Goal: Check status: Check status

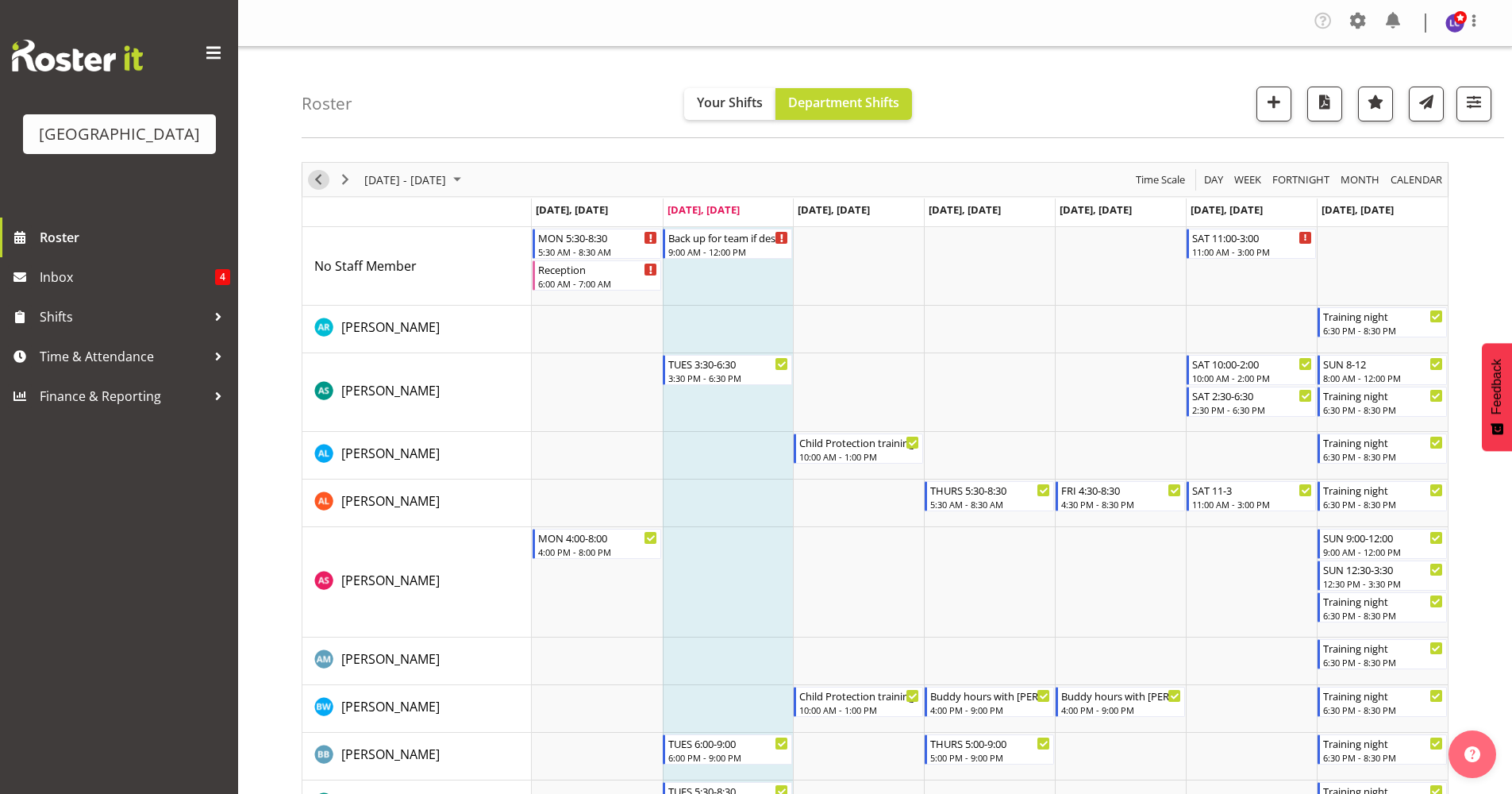
click at [319, 185] on span "Previous" at bounding box center [318, 180] width 19 height 20
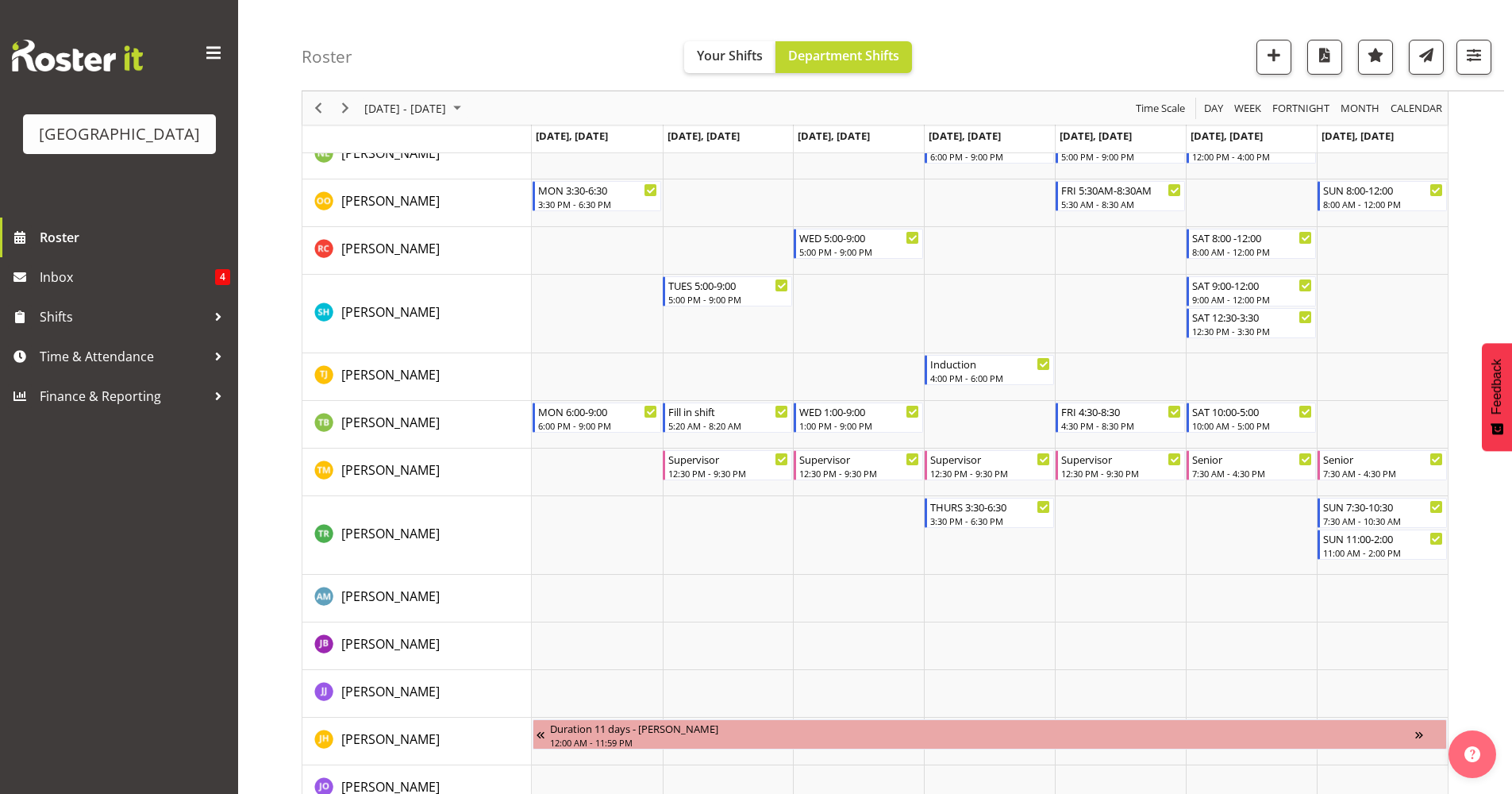
scroll to position [1666, 0]
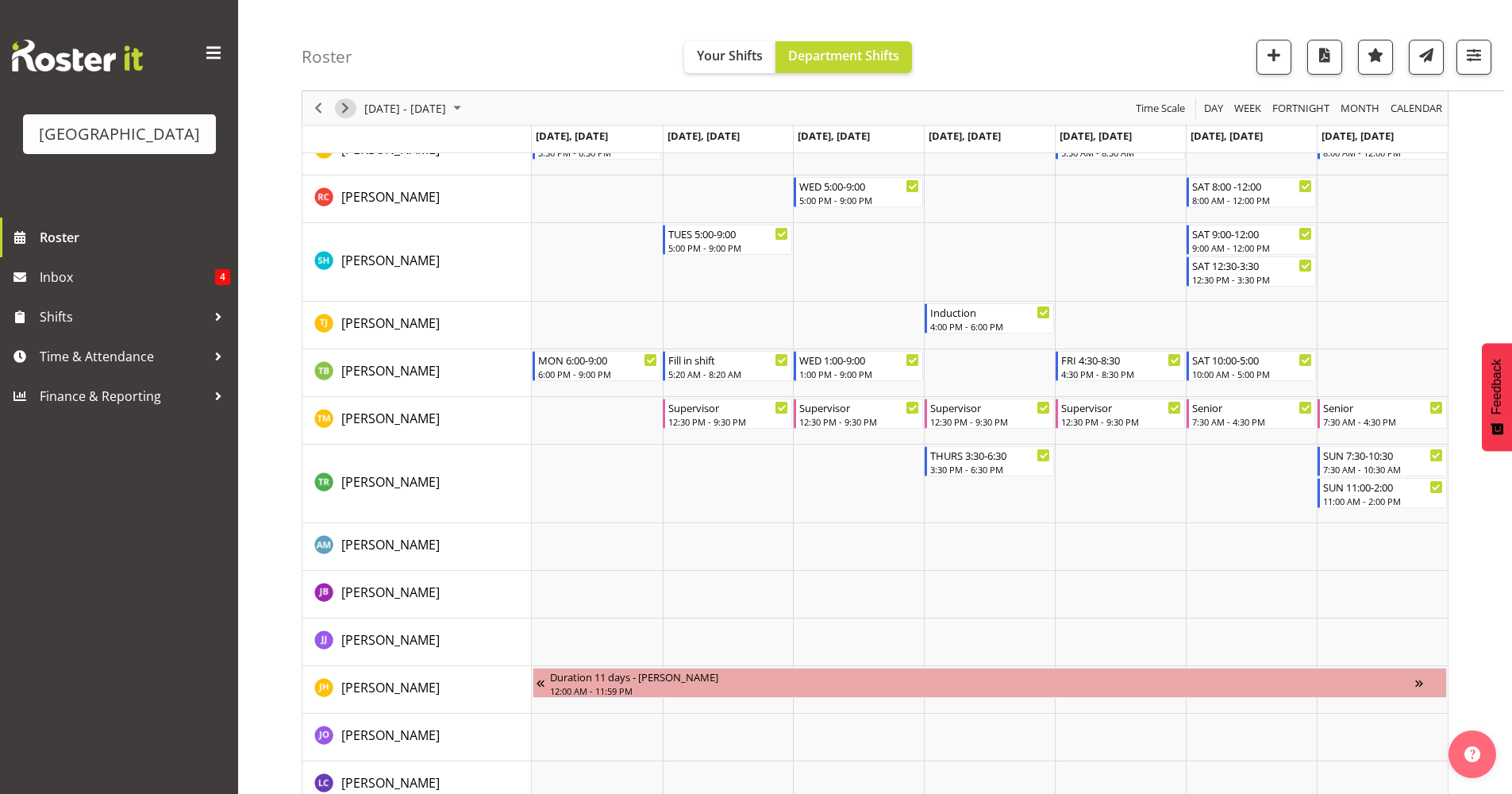
click at [341, 106] on span "Next" at bounding box center [345, 108] width 19 height 20
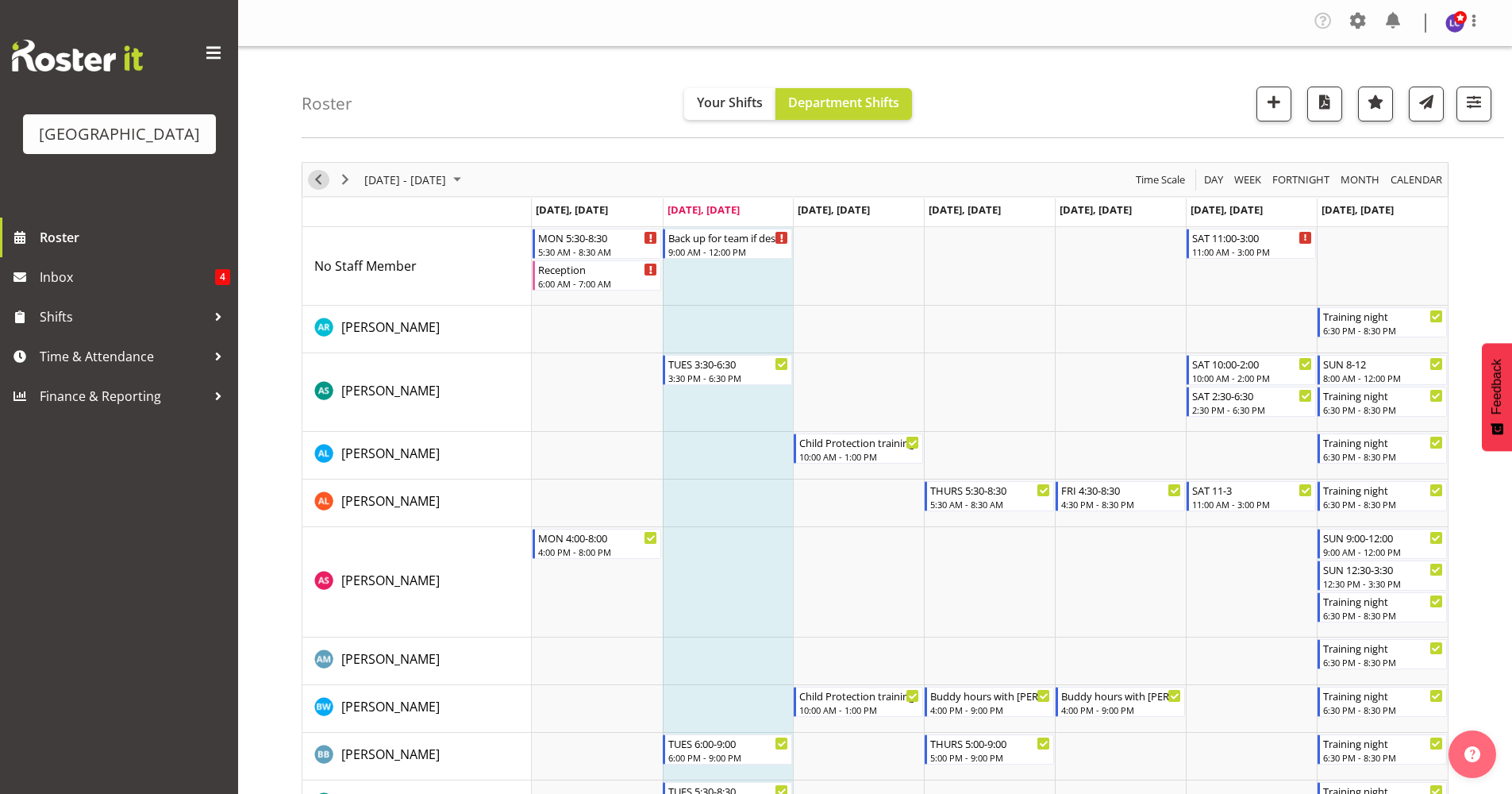
click at [317, 180] on span "Previous" at bounding box center [318, 180] width 19 height 20
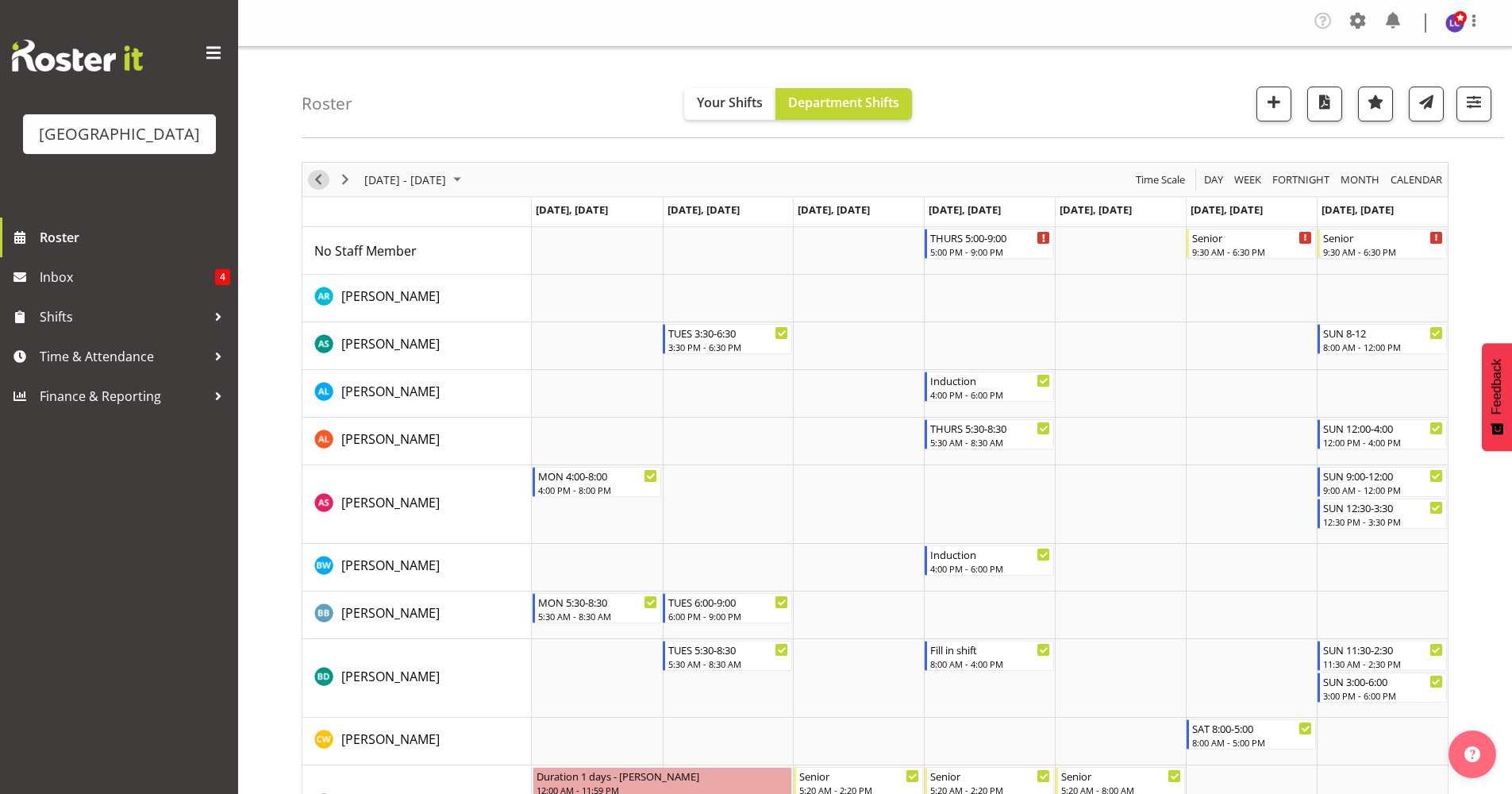
click at [314, 184] on span "Previous" at bounding box center [318, 180] width 19 height 20
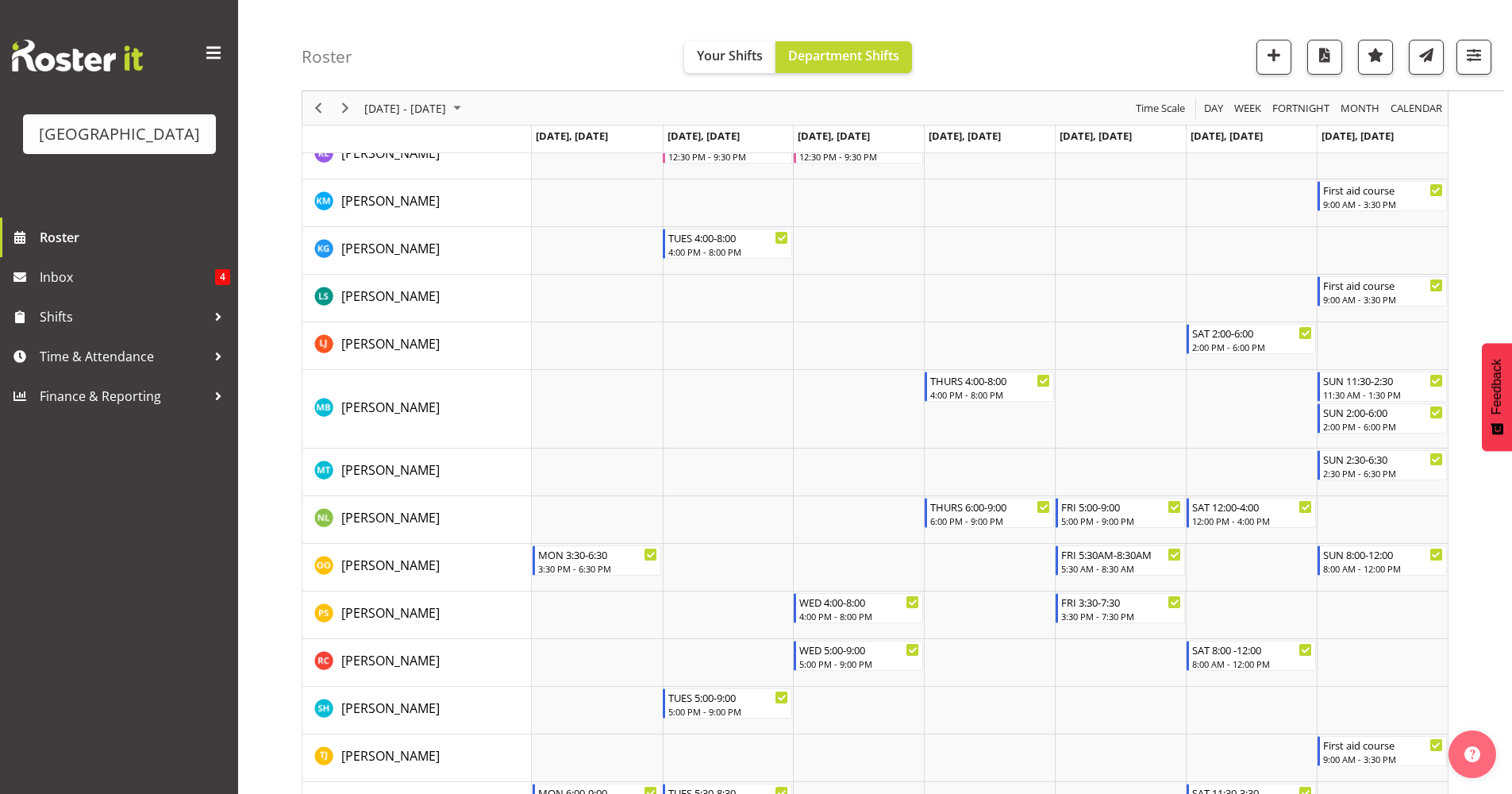
scroll to position [1307, 0]
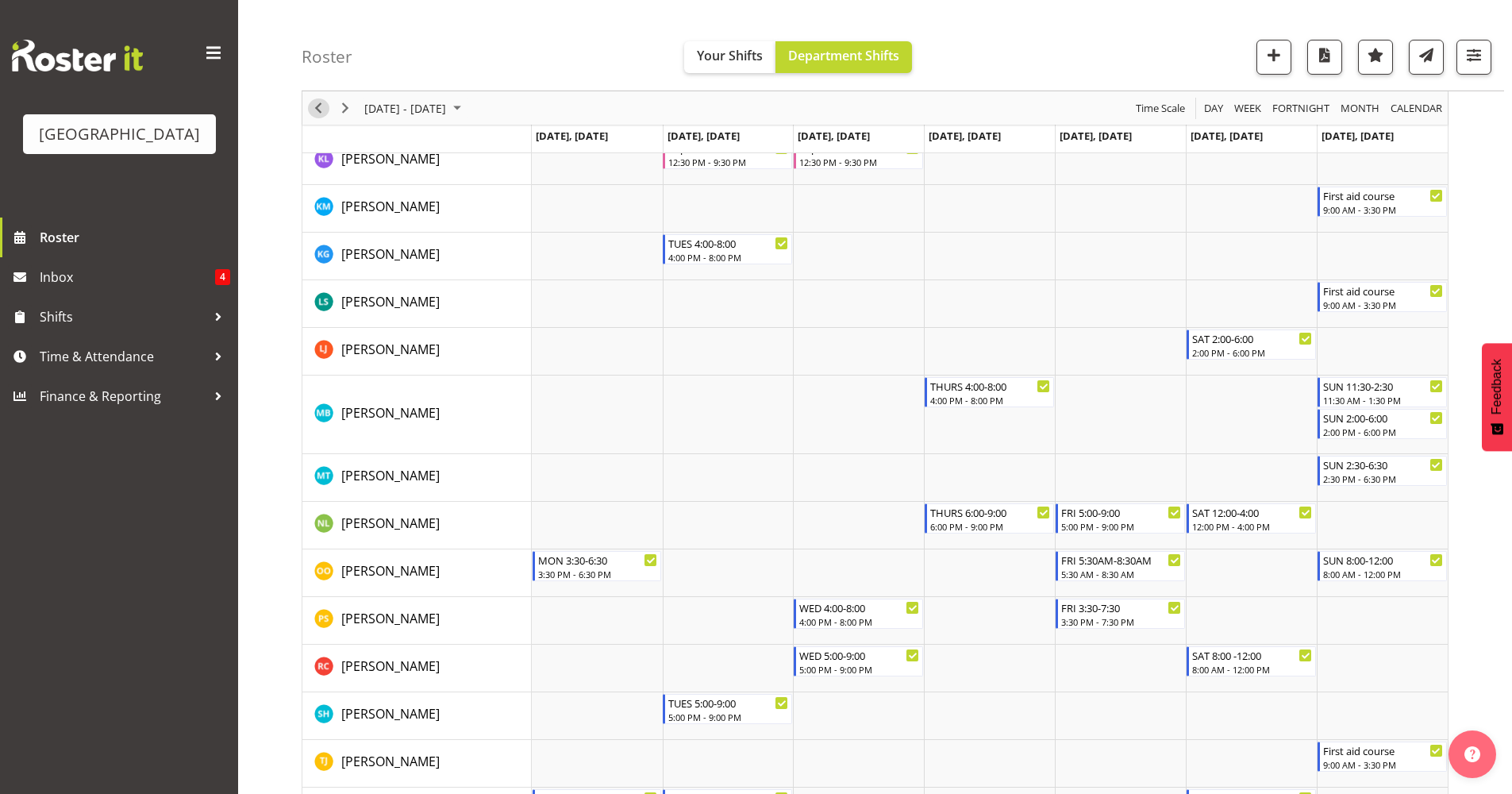
click at [320, 110] on span "Previous" at bounding box center [318, 108] width 19 height 20
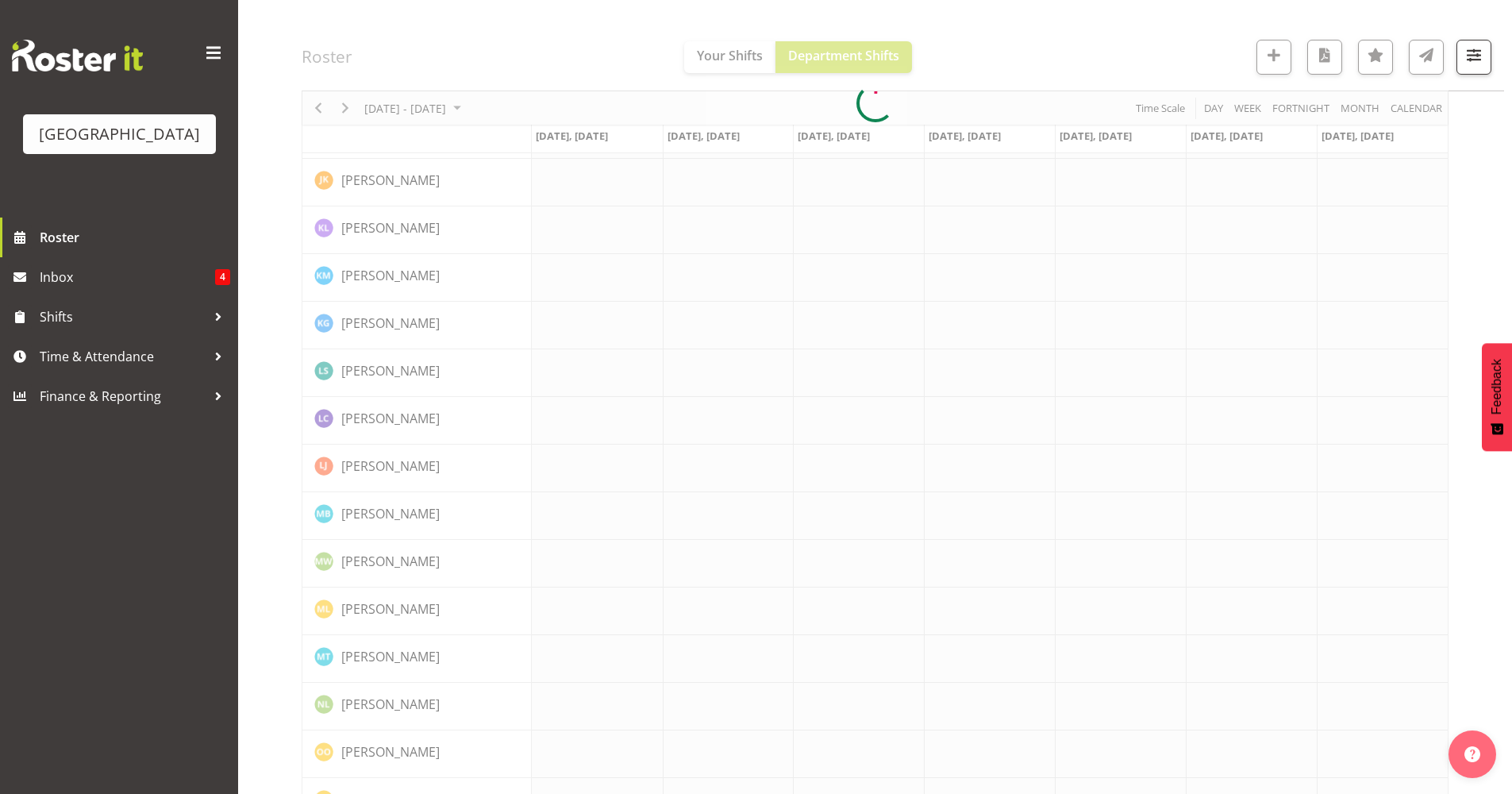
scroll to position [0, 0]
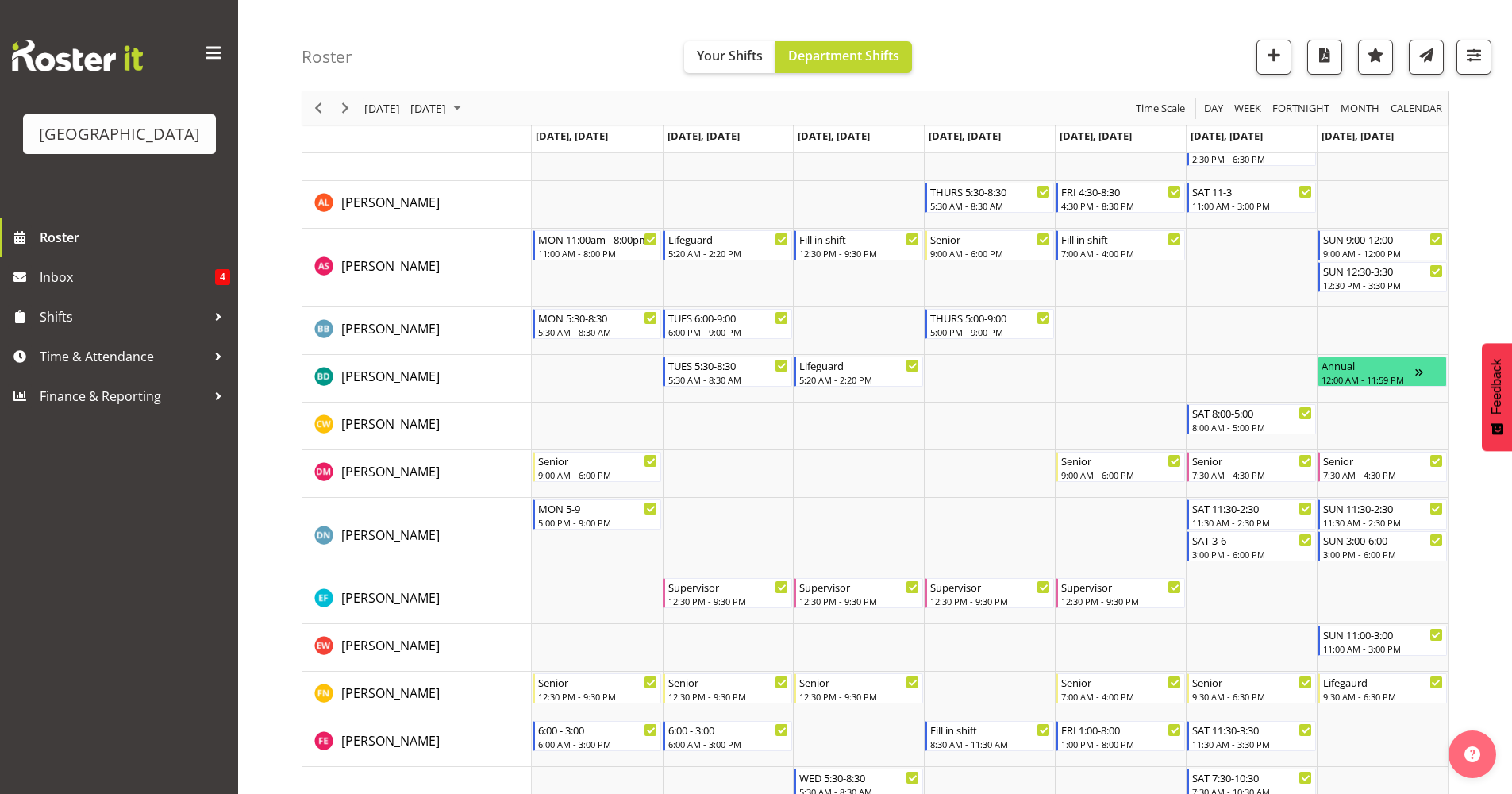
scroll to position [212, 0]
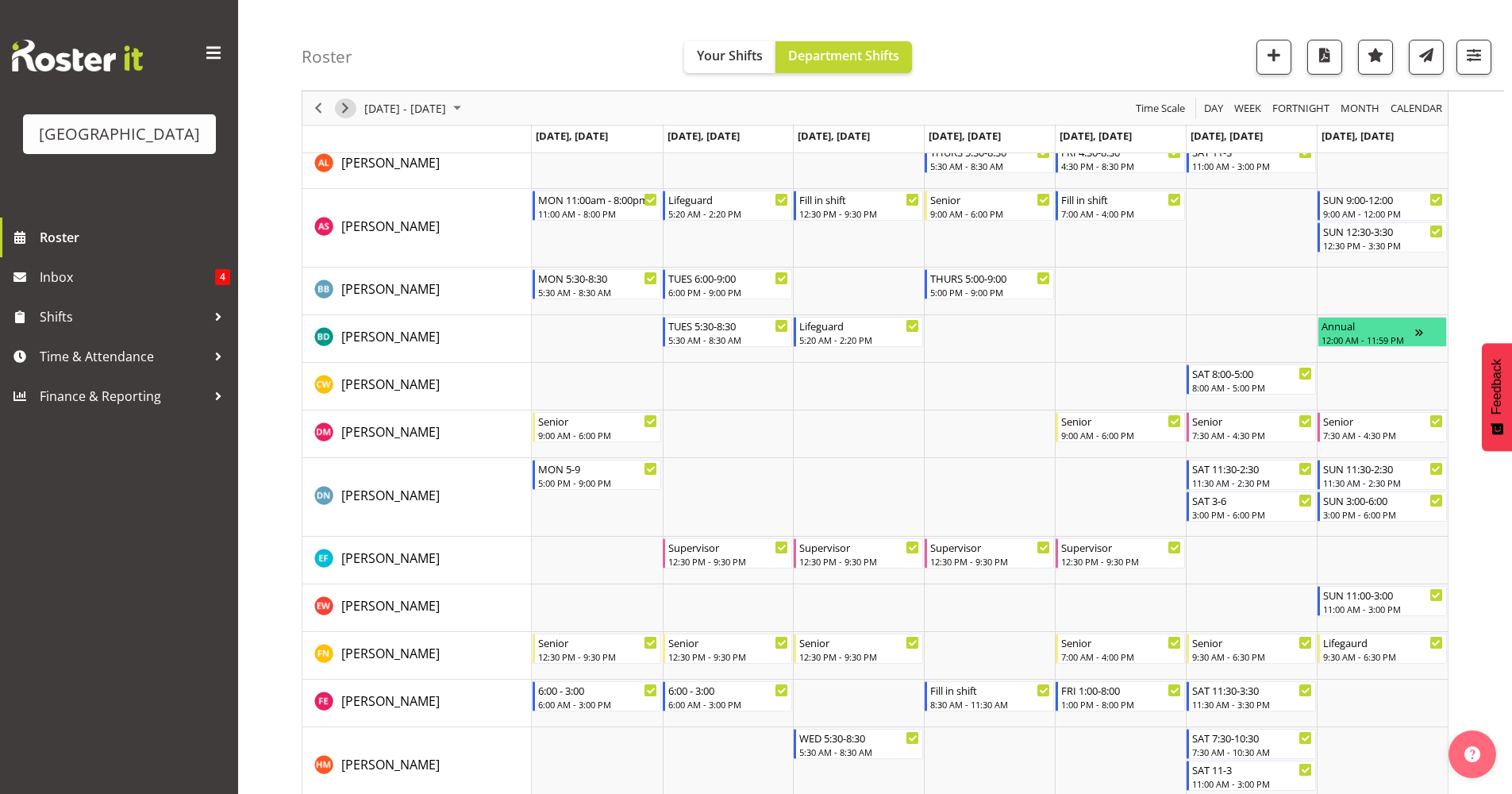
click at [345, 102] on span "Next" at bounding box center [345, 108] width 19 height 20
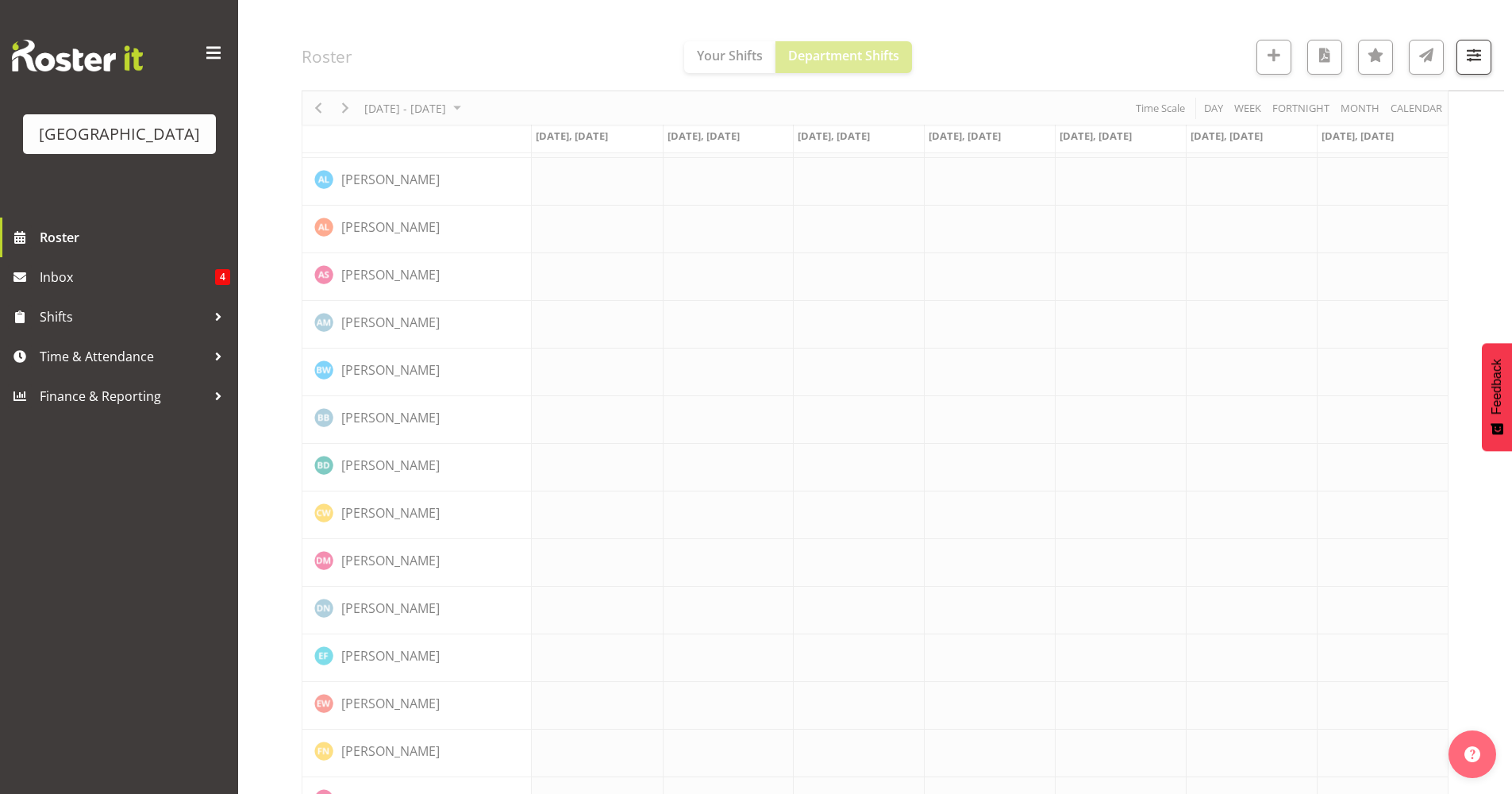
scroll to position [0, 0]
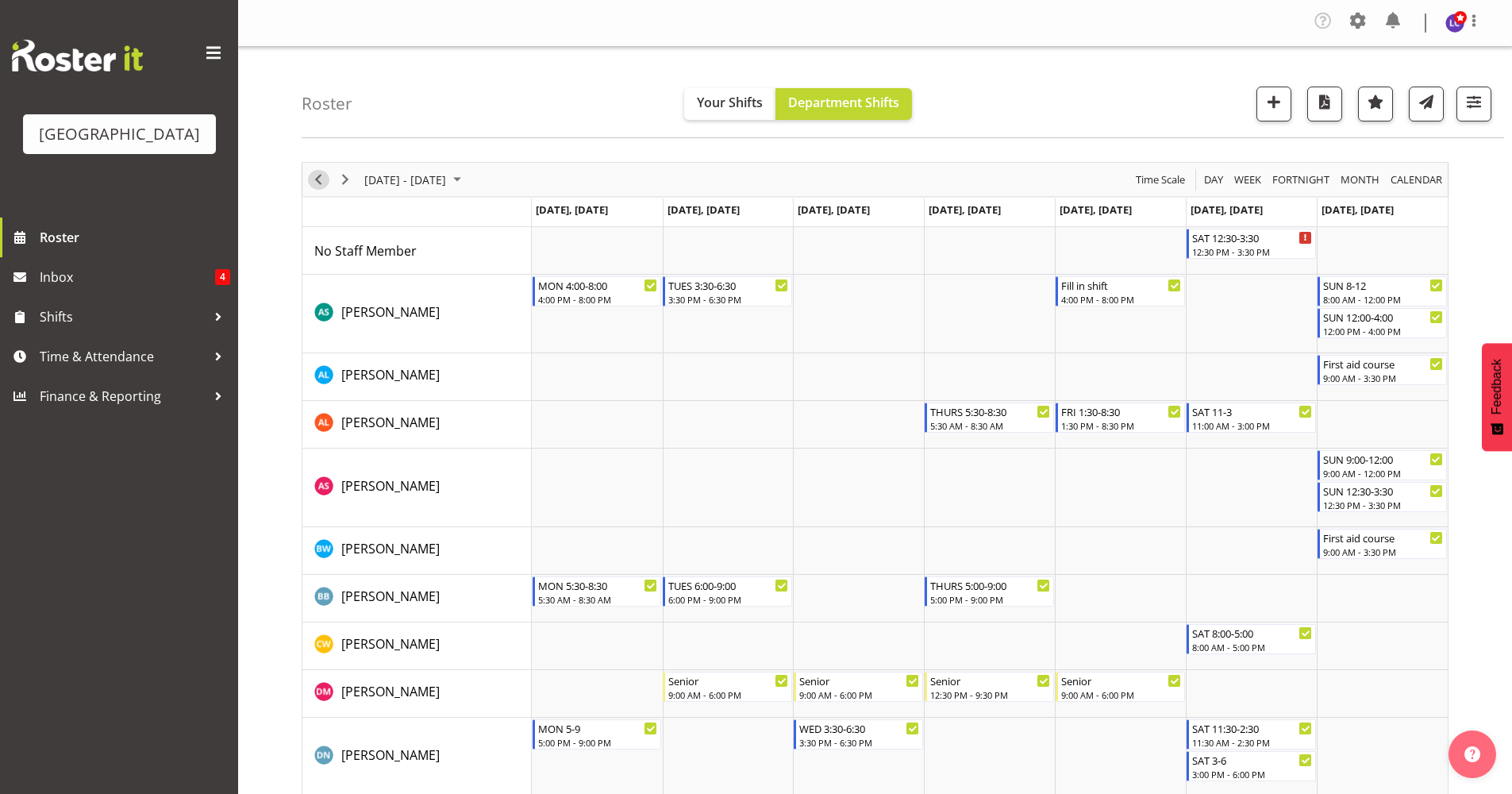
click at [326, 185] on span "Previous" at bounding box center [318, 180] width 19 height 20
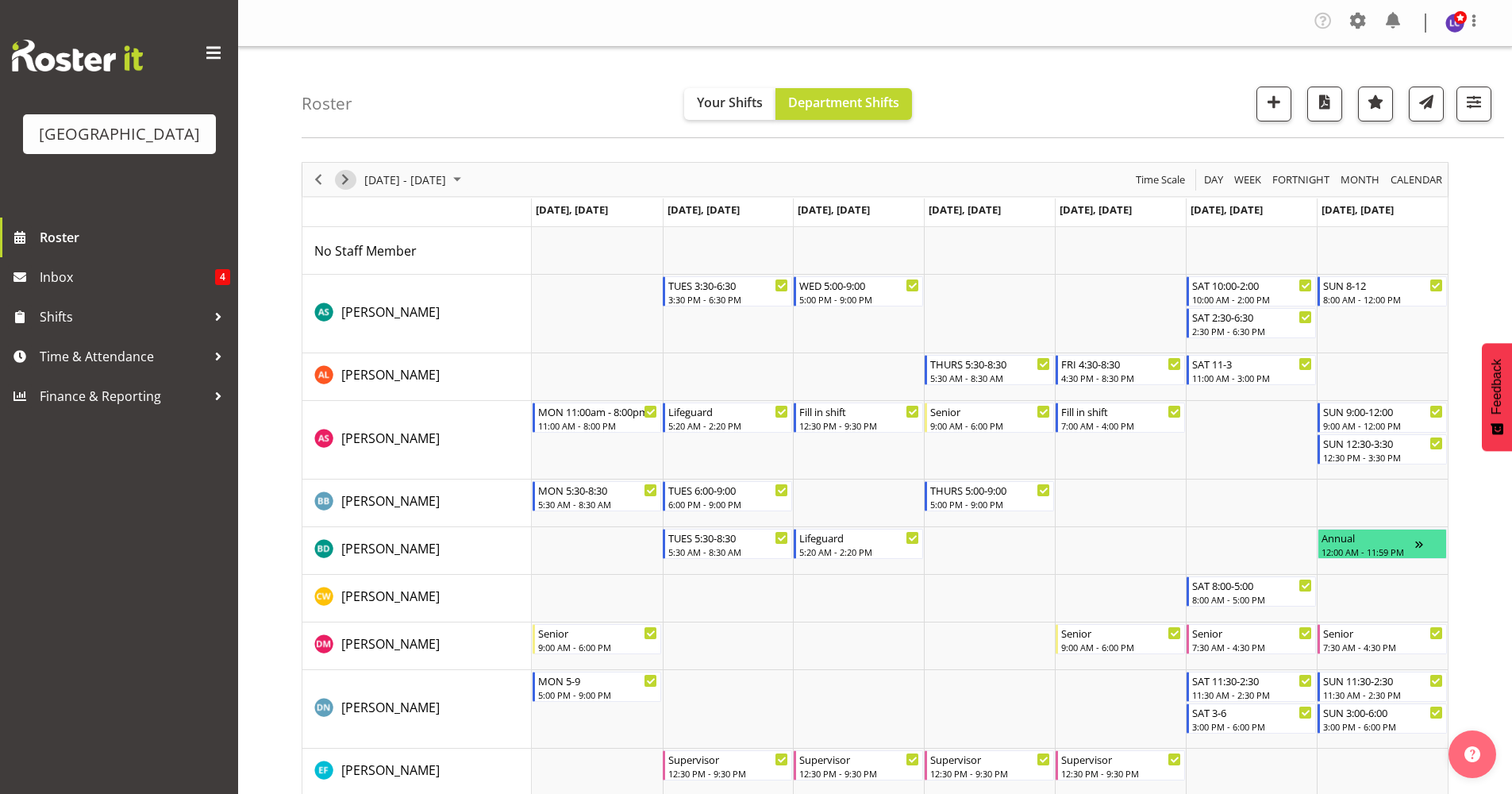
click at [340, 179] on span "Next" at bounding box center [345, 180] width 19 height 20
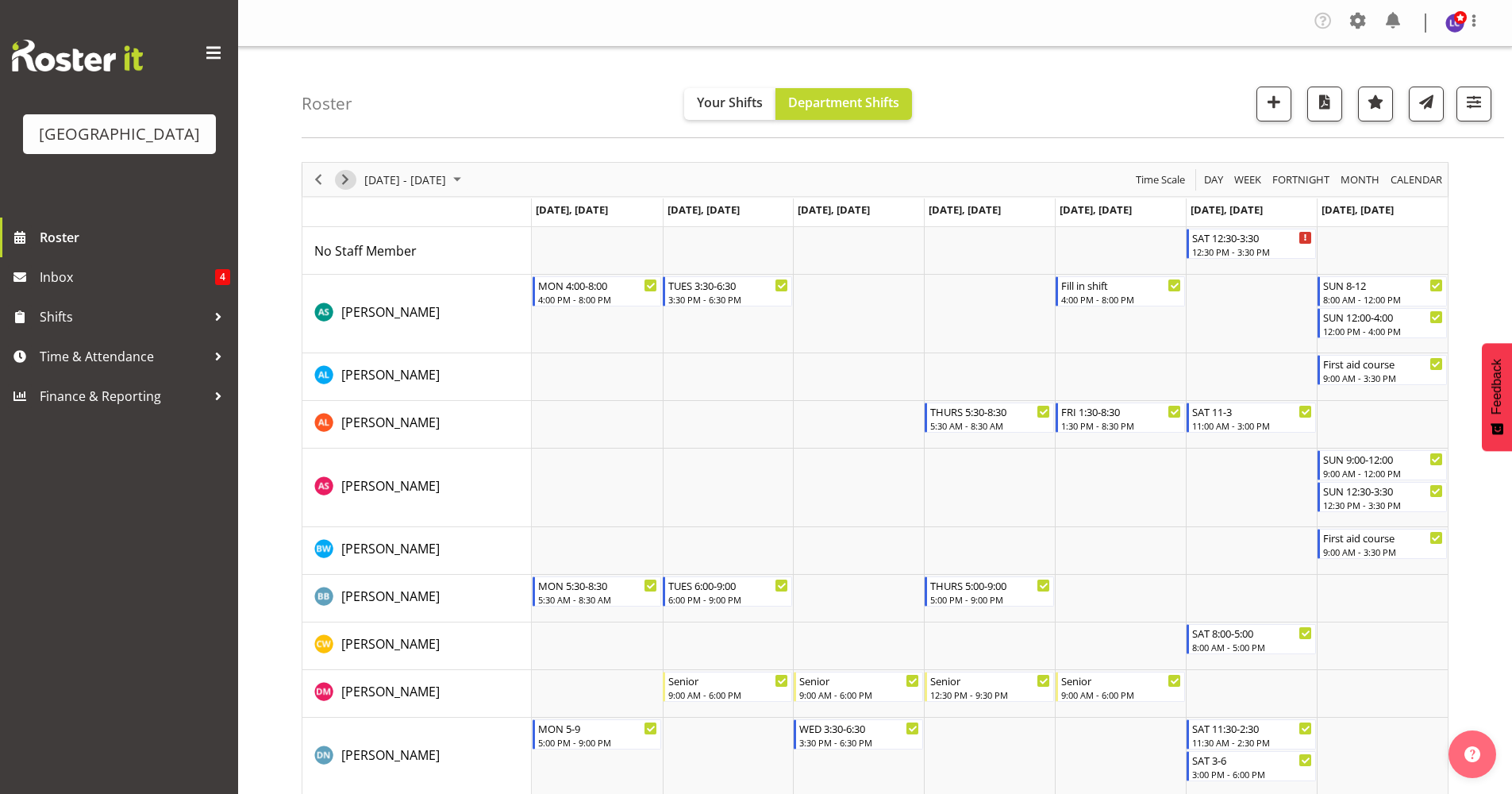
click at [340, 179] on span "Next" at bounding box center [345, 180] width 19 height 20
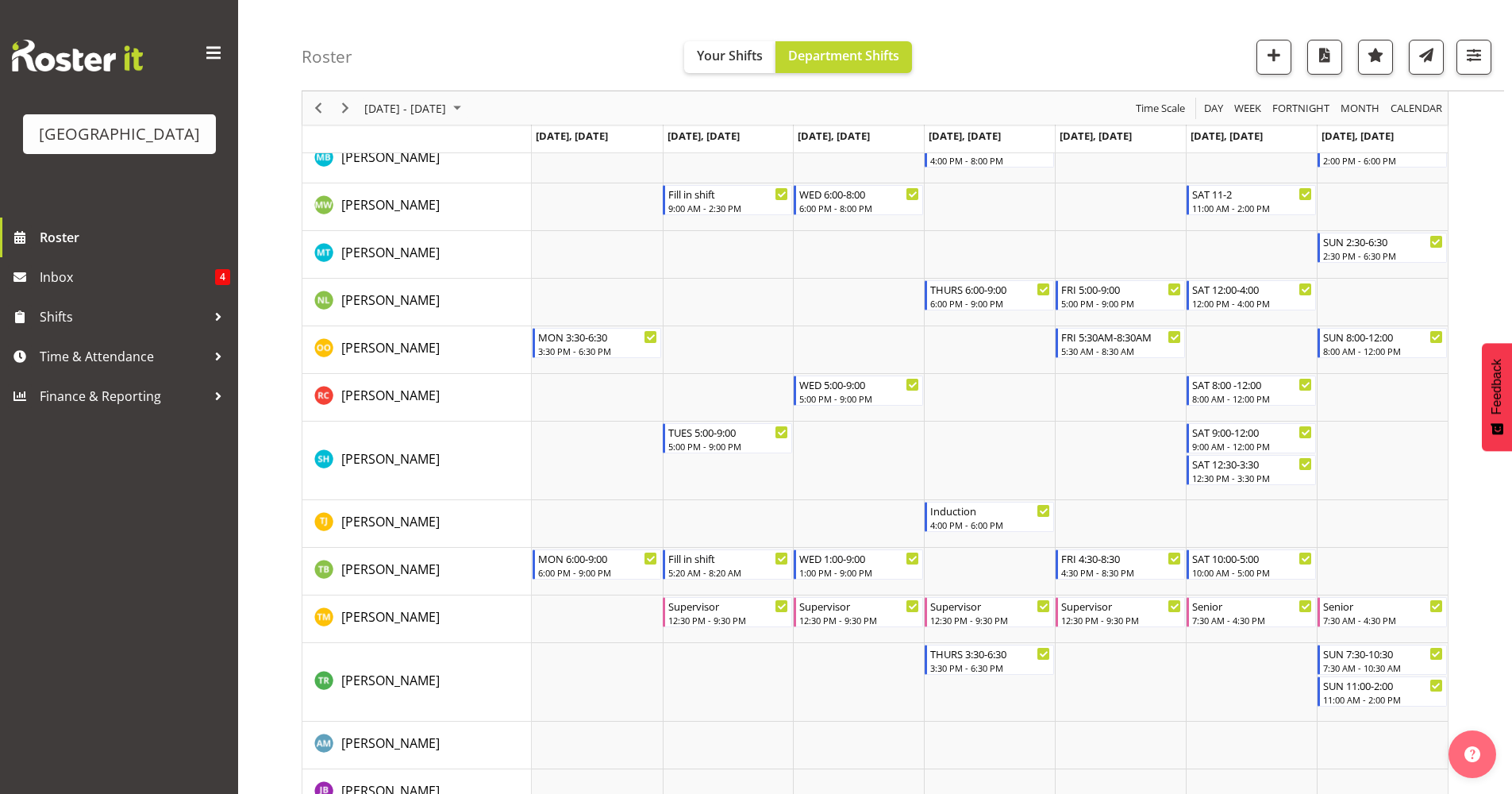
scroll to position [1470, 0]
